Goal: Task Accomplishment & Management: Manage account settings

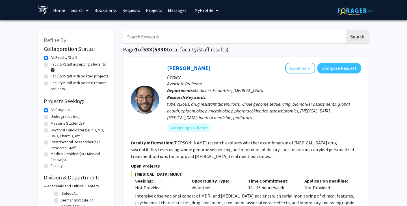
click at [111, 8] on link "Bookmarks" at bounding box center [106, 10] width 28 height 20
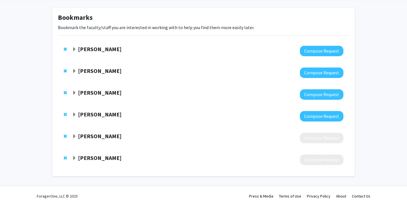
scroll to position [23, 0]
click at [76, 158] on span "Expand Sima Rozati Bookmark" at bounding box center [74, 158] width 5 height 5
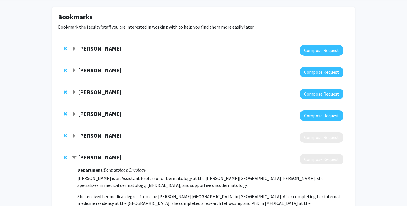
click at [76, 158] on span "Contract Sima Rozati Bookmark" at bounding box center [74, 158] width 5 height 5
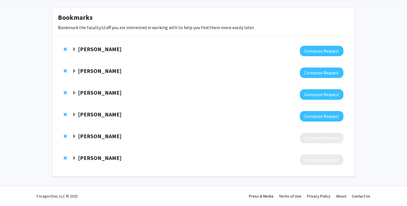
click at [74, 71] on span "Expand Karen Fleming Bookmark" at bounding box center [74, 71] width 5 height 5
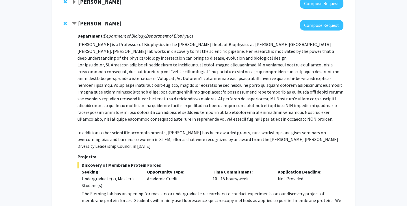
scroll to position [138, 0]
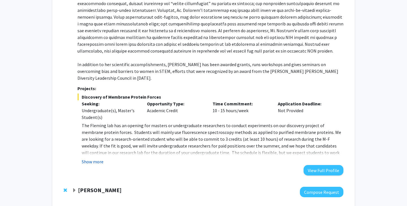
click at [100, 158] on button "Show more" at bounding box center [93, 161] width 22 height 7
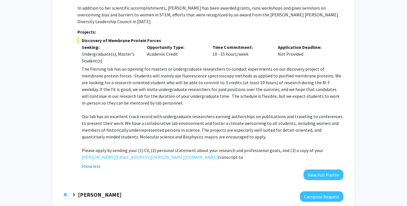
scroll to position [198, 0]
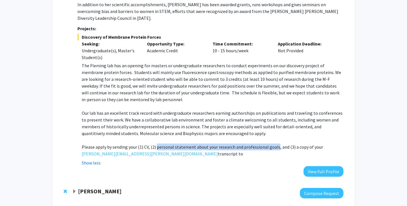
drag, startPoint x: 156, startPoint y: 142, endPoint x: 274, endPoint y: 142, distance: 118.0
click at [274, 144] on p "Please apply by sending your (1) CV, (2) personal statement about your research…" at bounding box center [213, 151] width 262 height 14
copy p "personal statement about your research and professional goals"
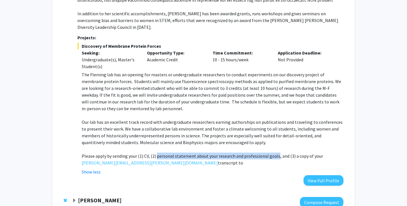
scroll to position [189, 0]
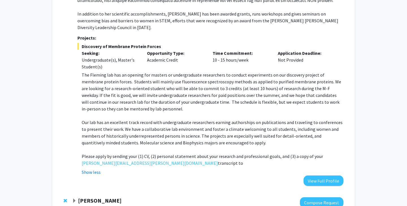
click at [303, 72] on p "The Fleming lab has an opening for masters or undergraduate researchers to cond…" at bounding box center [213, 92] width 262 height 41
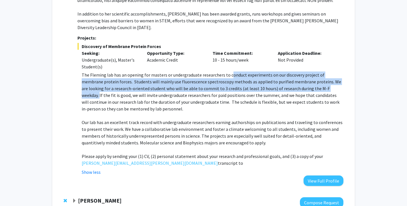
drag, startPoint x: 227, startPoint y: 68, endPoint x: 308, endPoint y: 82, distance: 82.1
click at [308, 82] on p "The Fleming lab has an opening for masters or undergraduate researchers to cond…" at bounding box center [213, 92] width 262 height 41
copy p "onduct experiments on our discovery project of membrane protein forces. Student…"
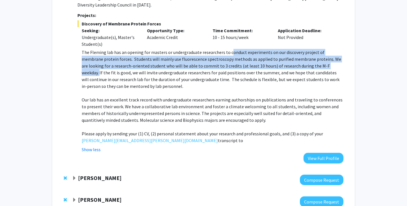
scroll to position [217, 0]
